Goal: Navigation & Orientation: Understand site structure

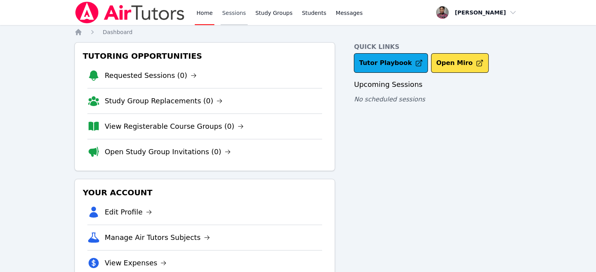
click at [226, 17] on link "Sessions" at bounding box center [234, 12] width 27 height 25
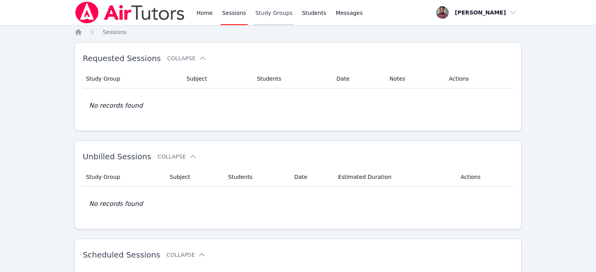
click at [256, 13] on link "Study Groups" at bounding box center [274, 12] width 40 height 25
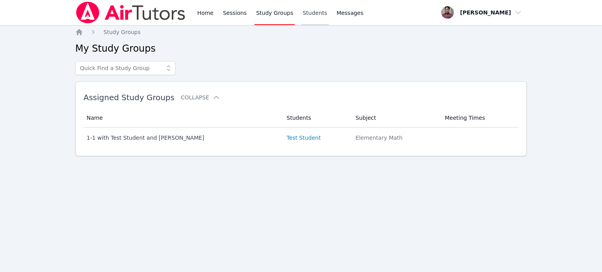
click at [307, 14] on link "Students" at bounding box center [314, 12] width 27 height 25
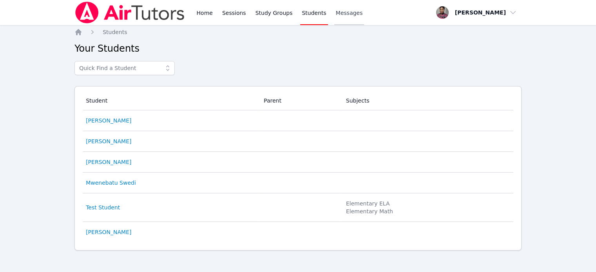
click at [336, 14] on span "Messages" at bounding box center [349, 13] width 27 height 8
